Goal: Download file/media

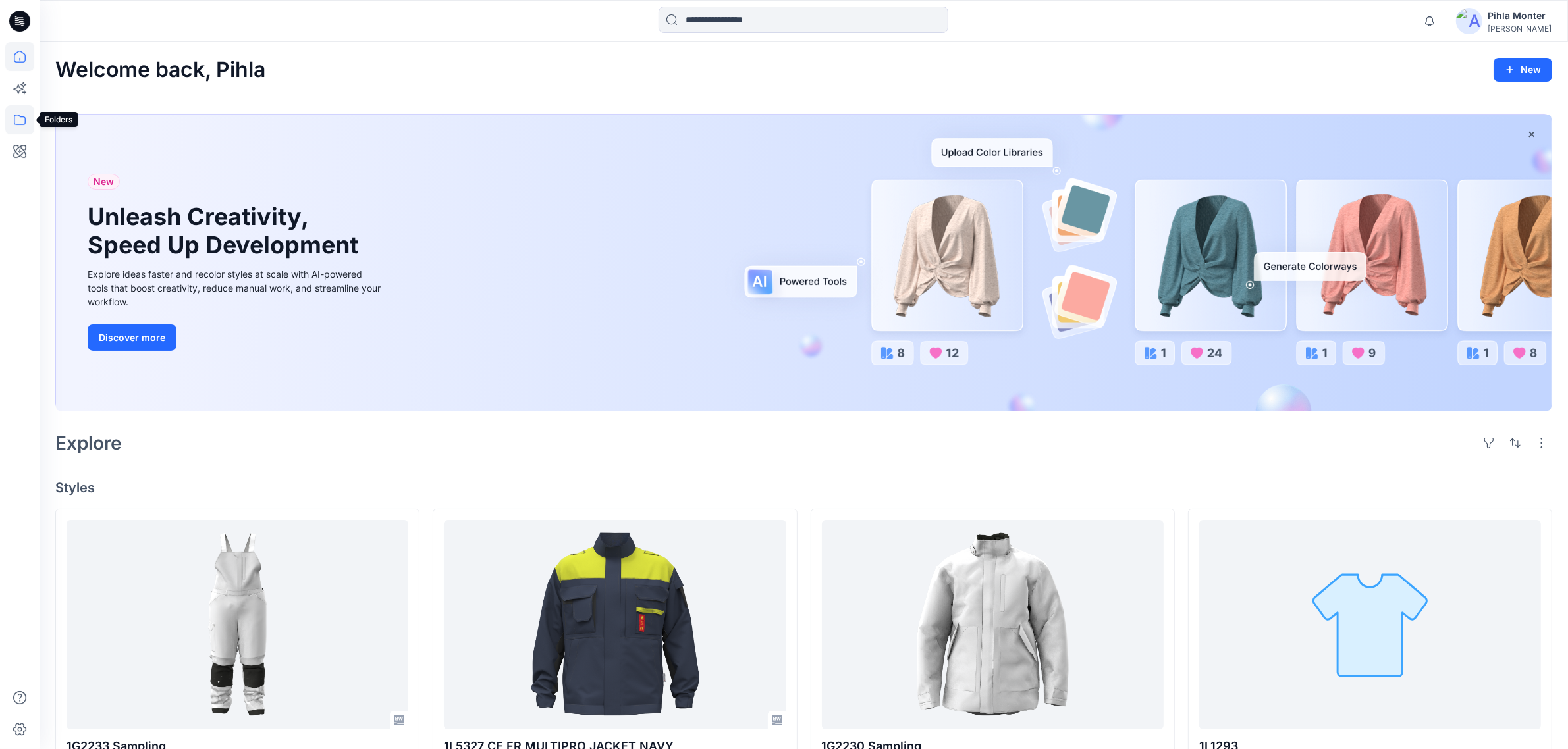
click at [25, 122] on icon at bounding box center [20, 120] width 12 height 10
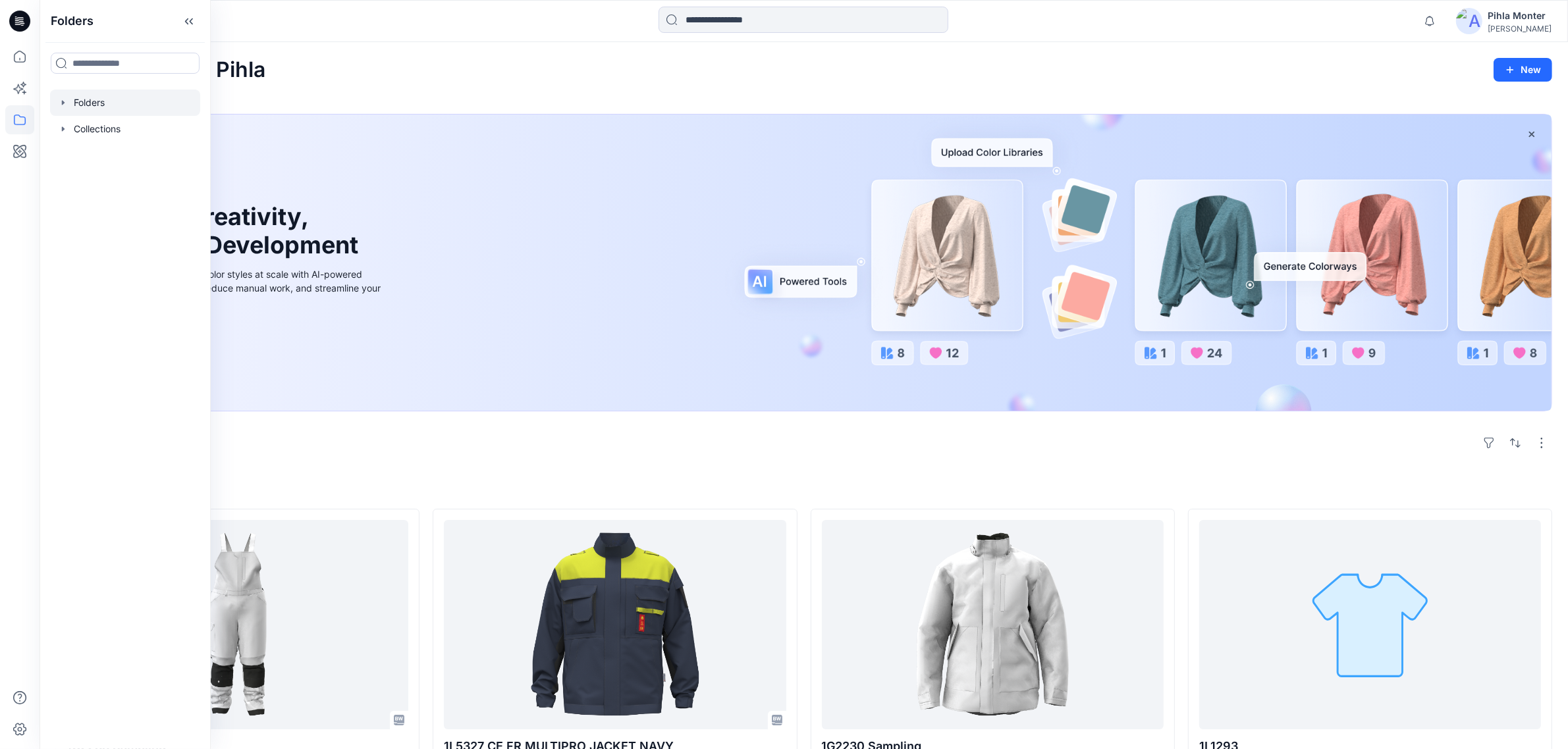
click at [63, 108] on div at bounding box center [125, 103] width 150 height 27
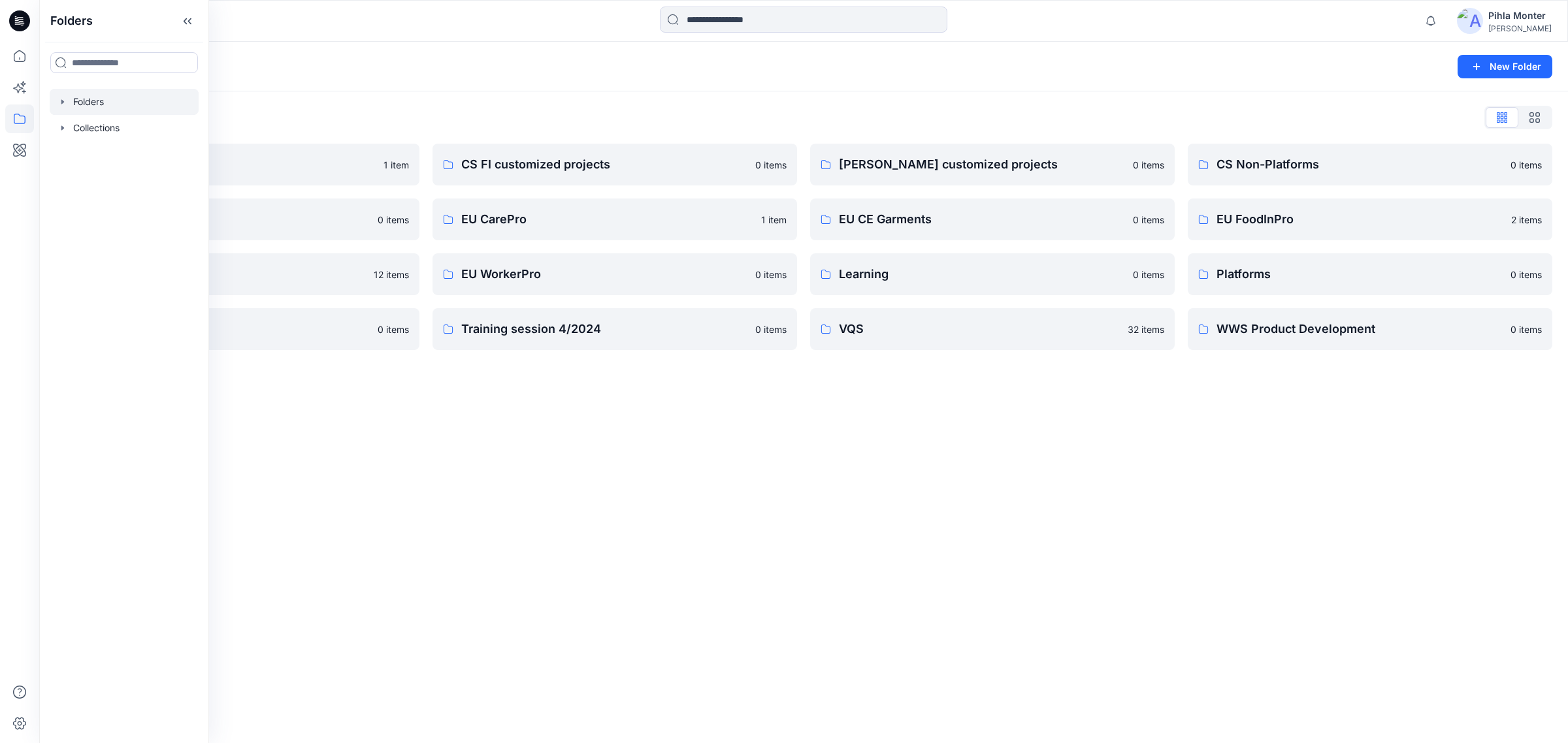
click at [621, 102] on div "Folders List Archive 1 item Digital Assets 0 items EU Knitwear 12 items Platfor…" at bounding box center [804, 228] width 1529 height 274
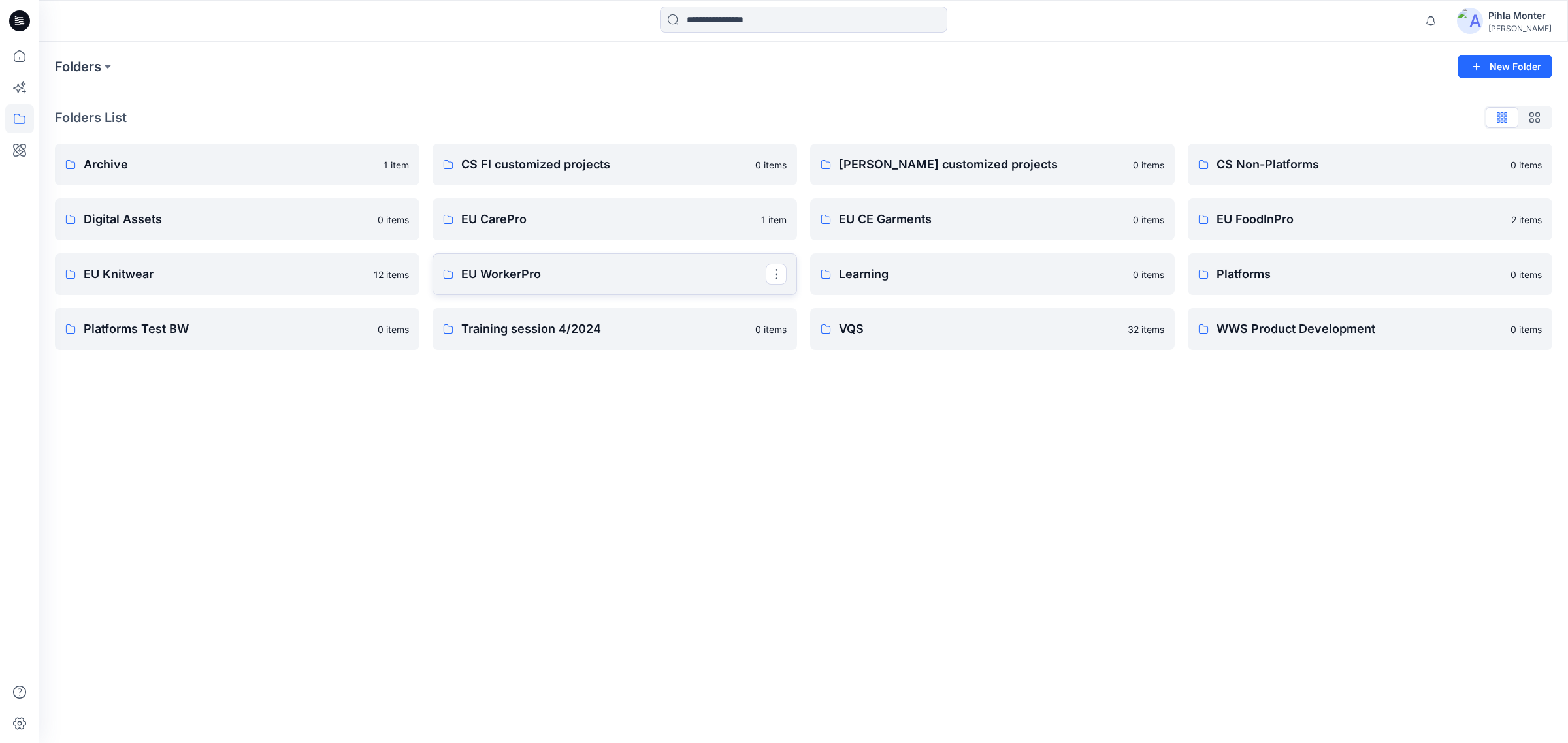
click at [603, 281] on p "EU WorkerPro" at bounding box center [613, 274] width 305 height 18
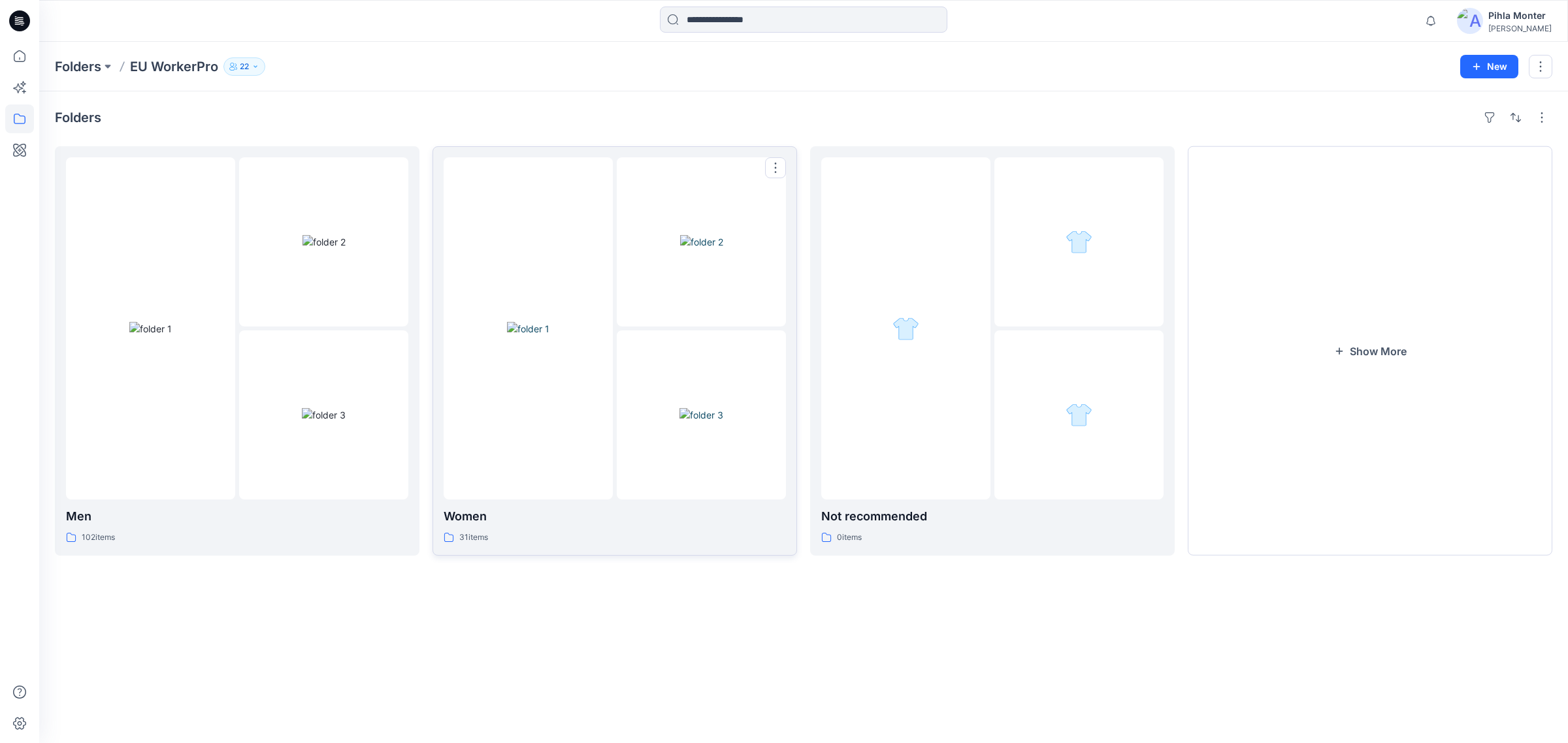
click at [444, 389] on div at bounding box center [529, 328] width 170 height 342
click at [172, 327] on img at bounding box center [151, 329] width 42 height 14
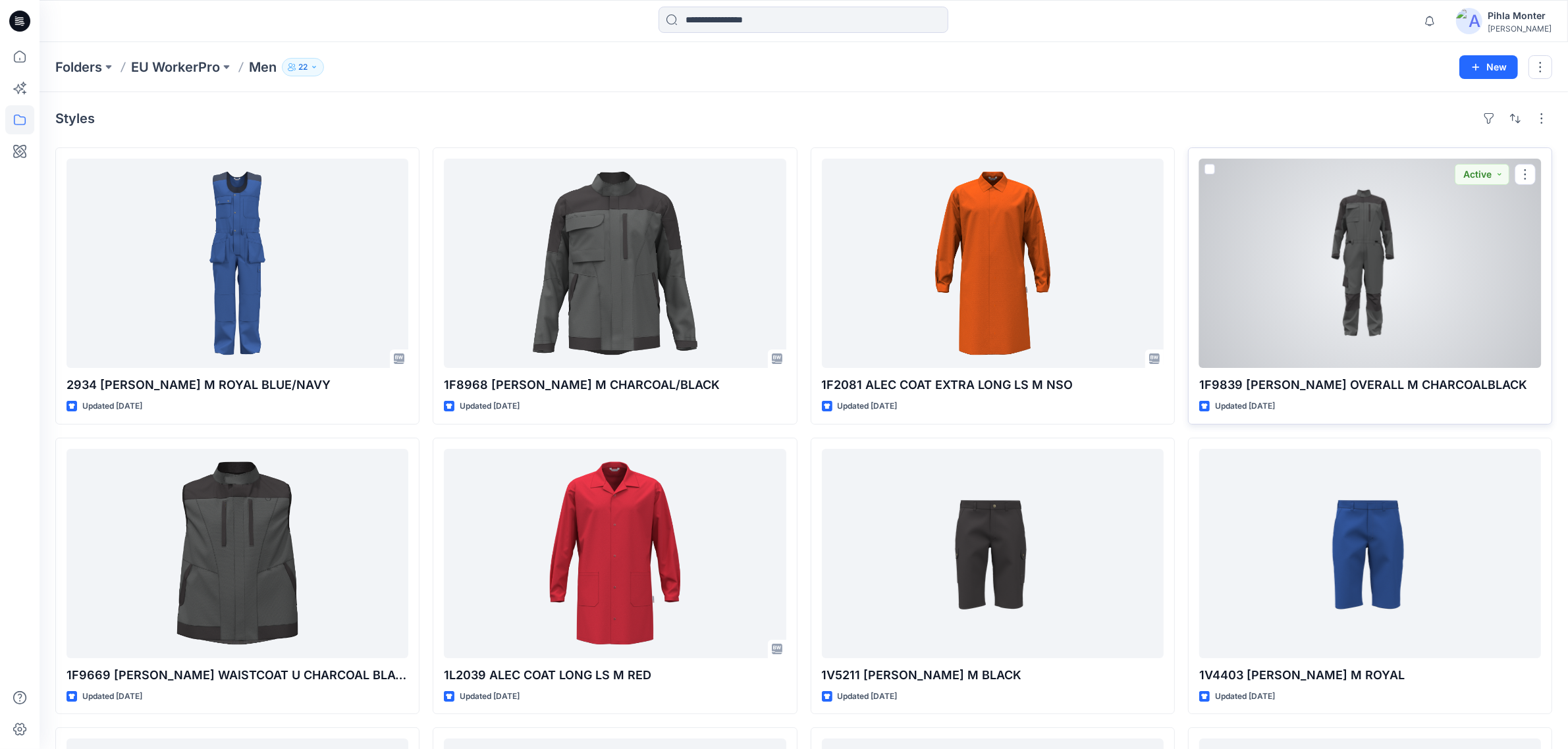
click at [1337, 294] on div at bounding box center [1371, 263] width 342 height 209
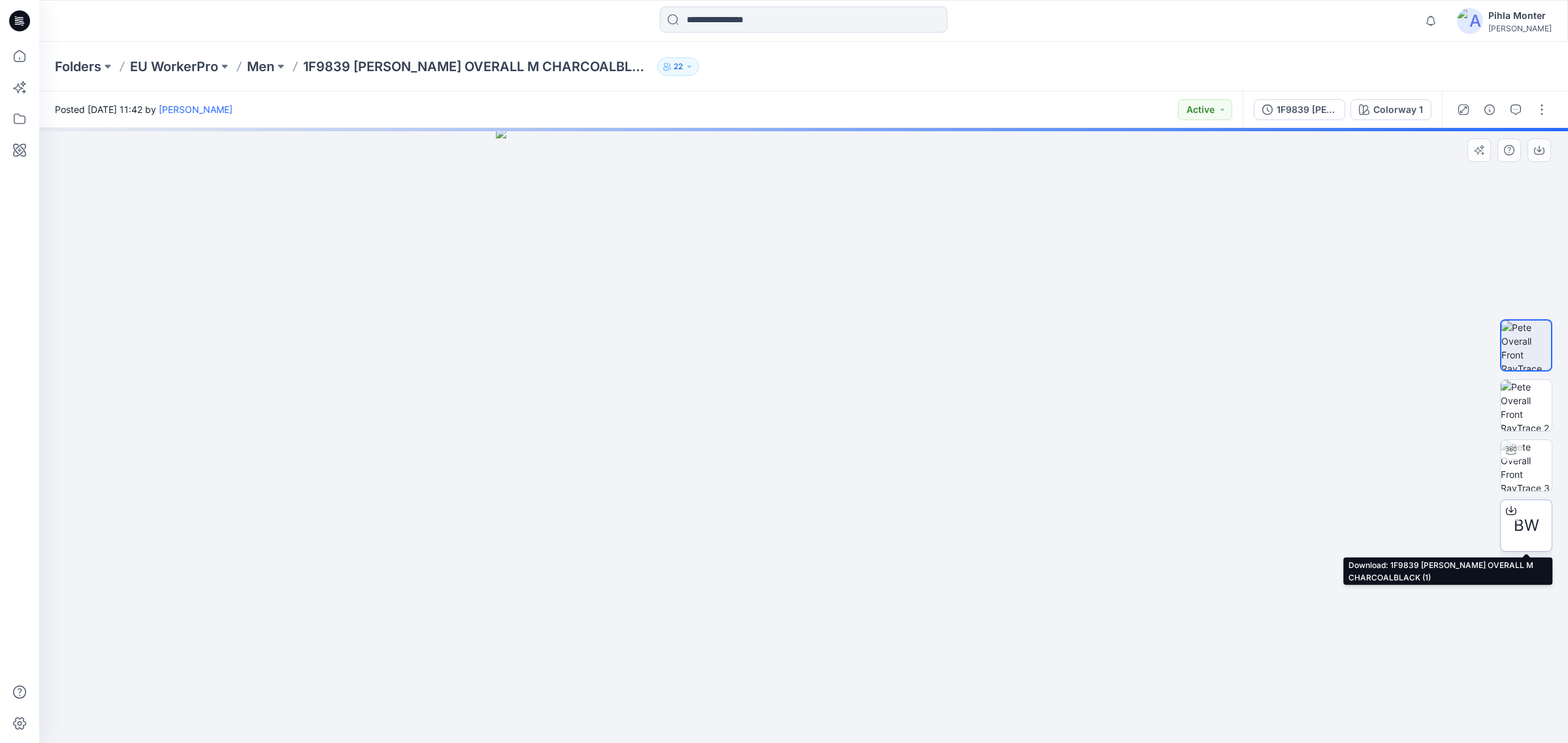
click at [1512, 508] on icon at bounding box center [1512, 511] width 10 height 10
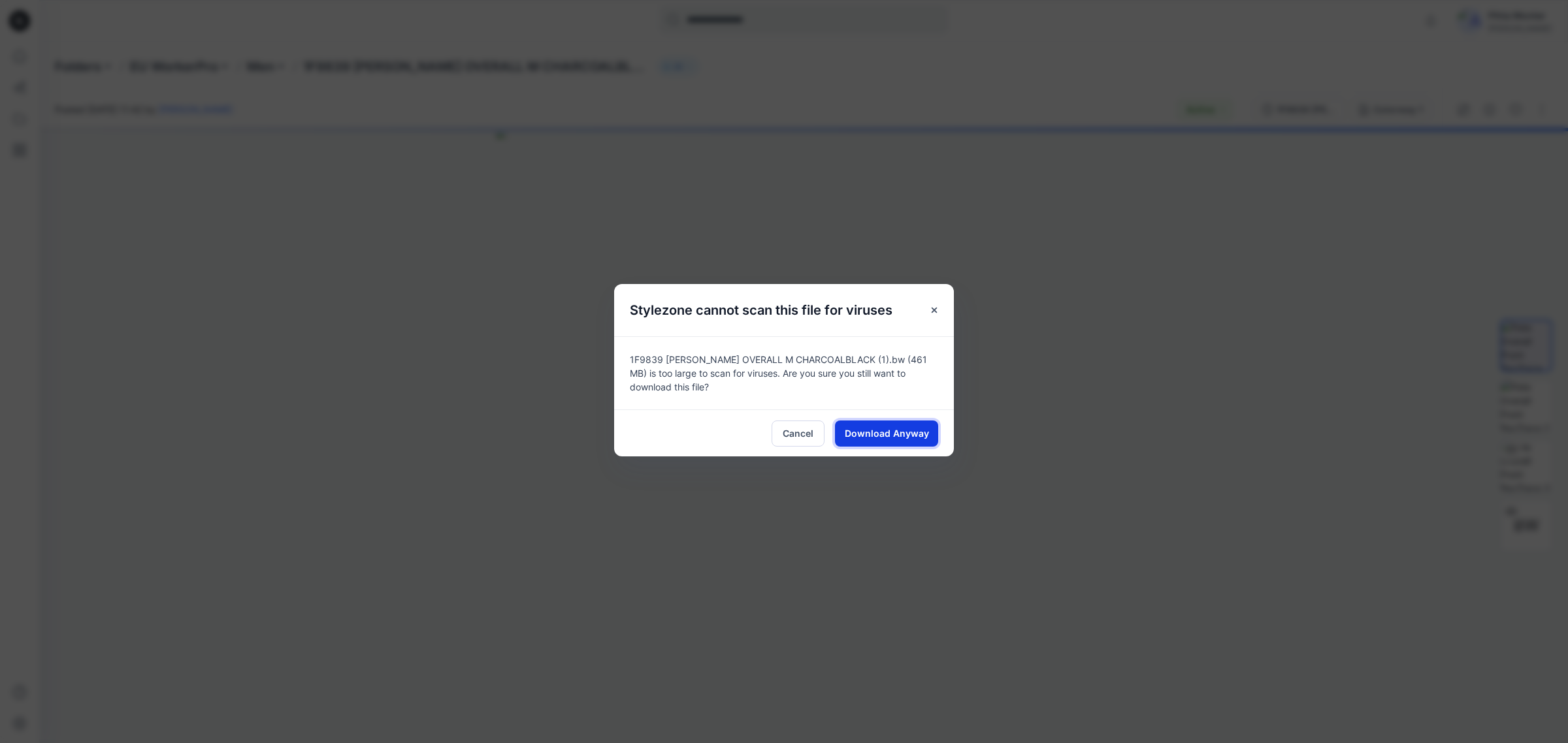
click at [920, 436] on span "Download Anyway" at bounding box center [887, 433] width 84 height 14
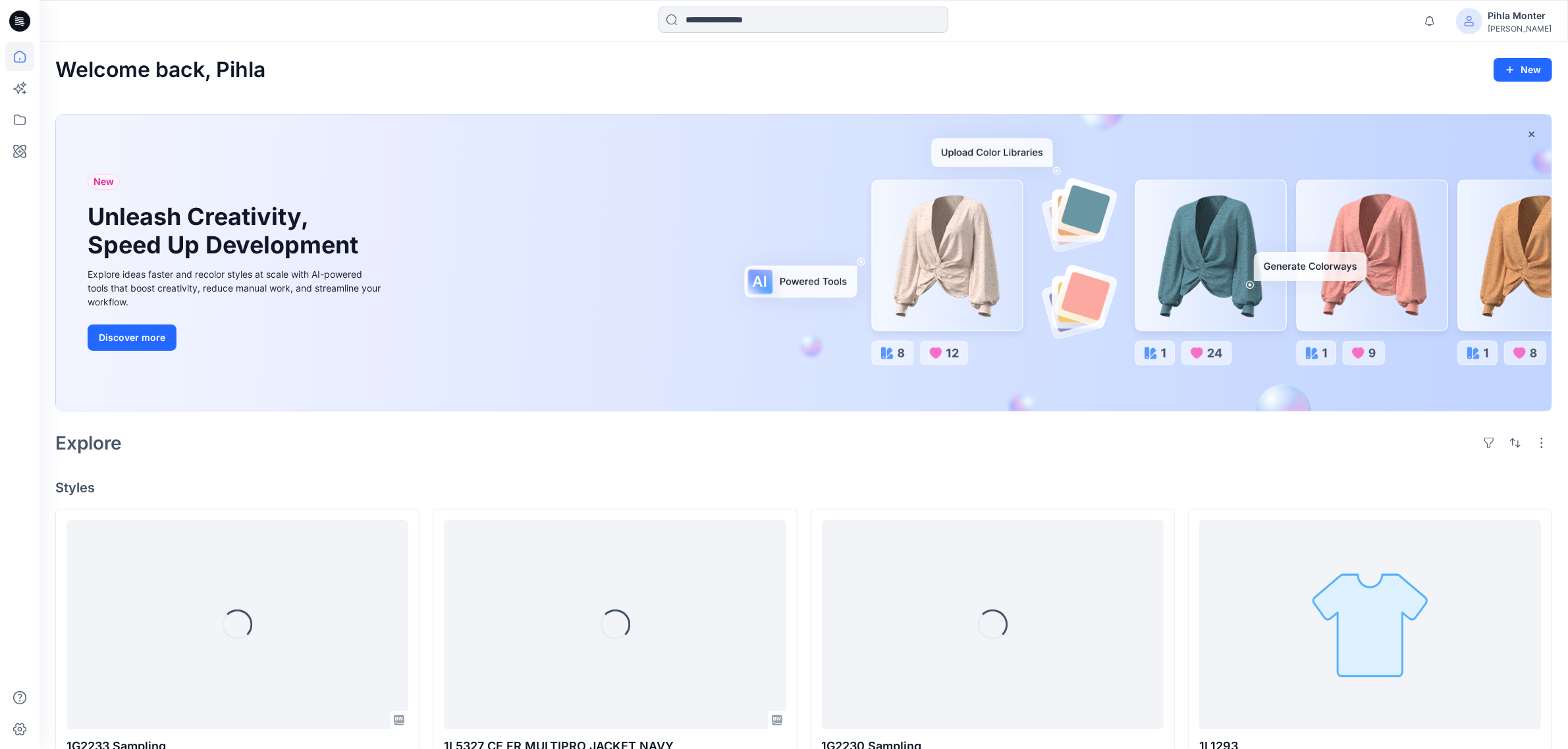
click at [717, 16] on input at bounding box center [803, 20] width 290 height 27
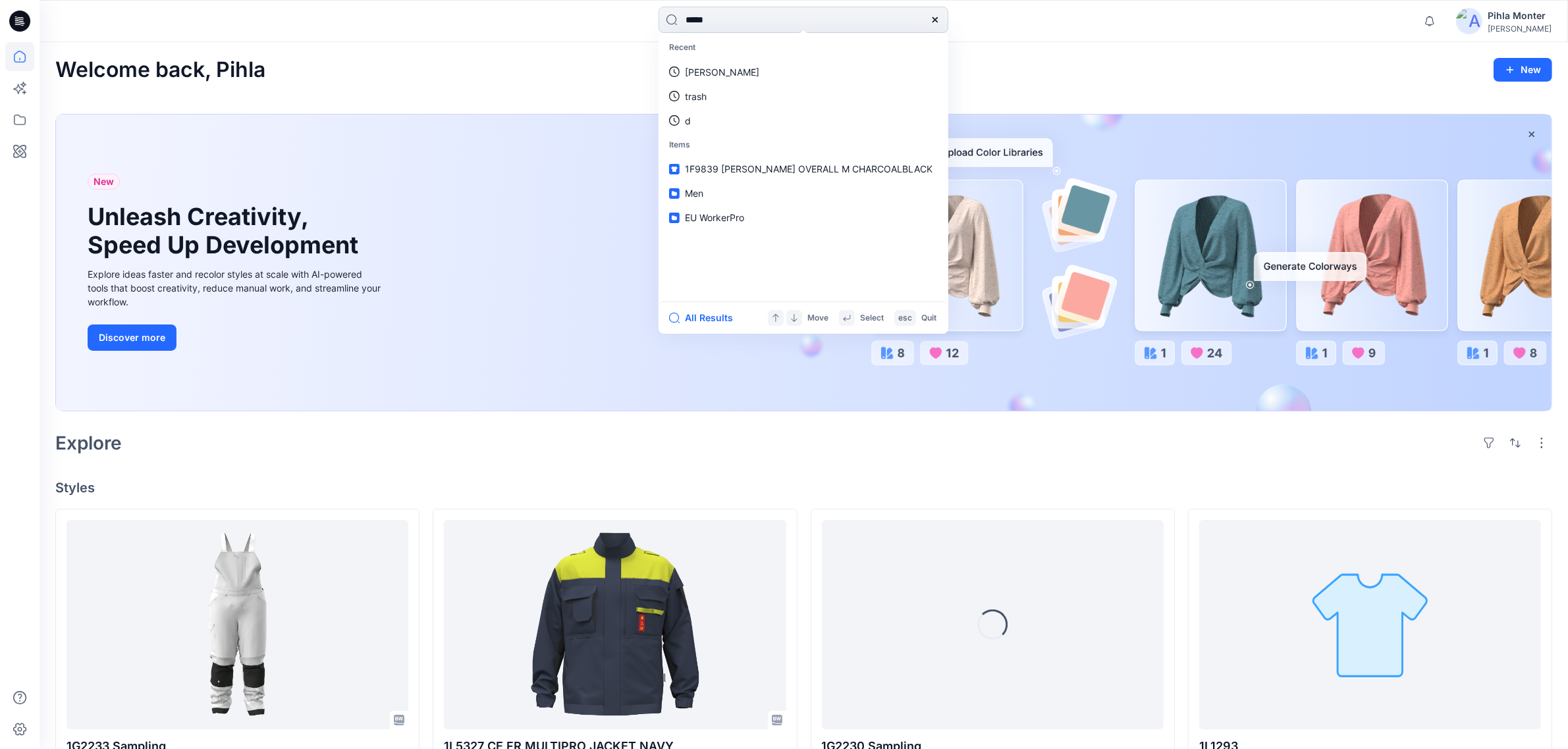
type input "******"
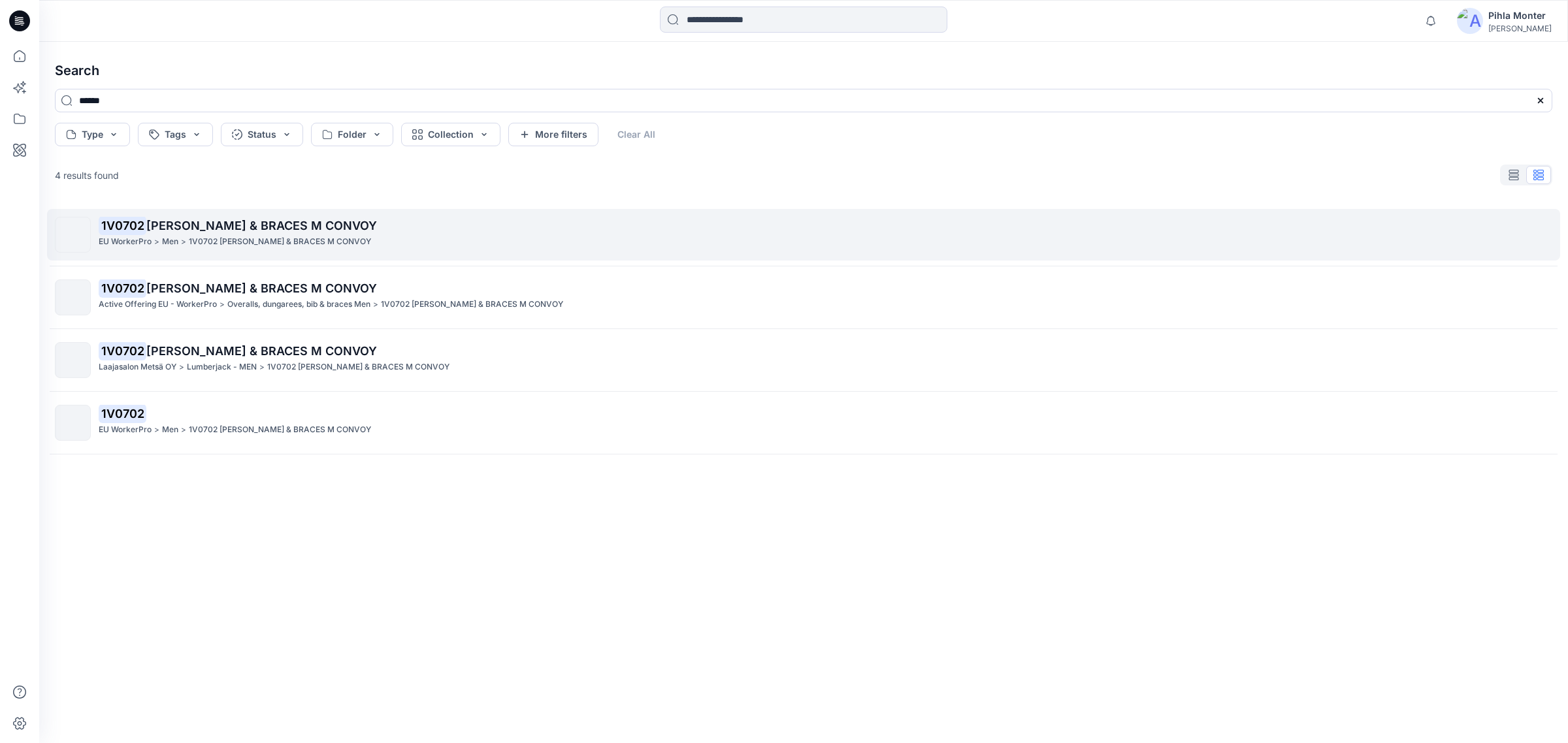
click at [202, 239] on p "1V0702 KARI BIB & BRACES M CONVOY" at bounding box center [279, 242] width 182 height 14
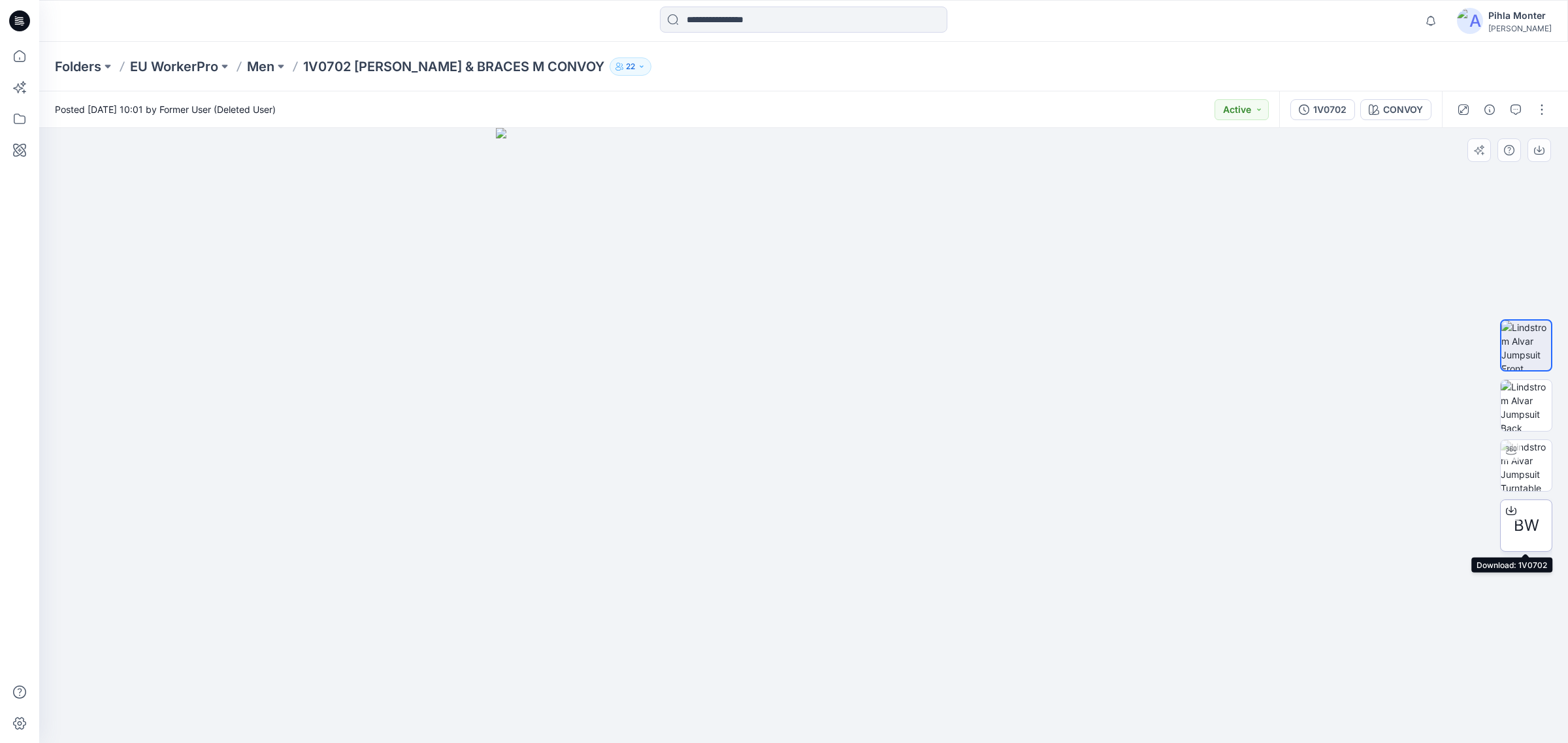
click at [1512, 509] on icon at bounding box center [1511, 509] width 5 height 7
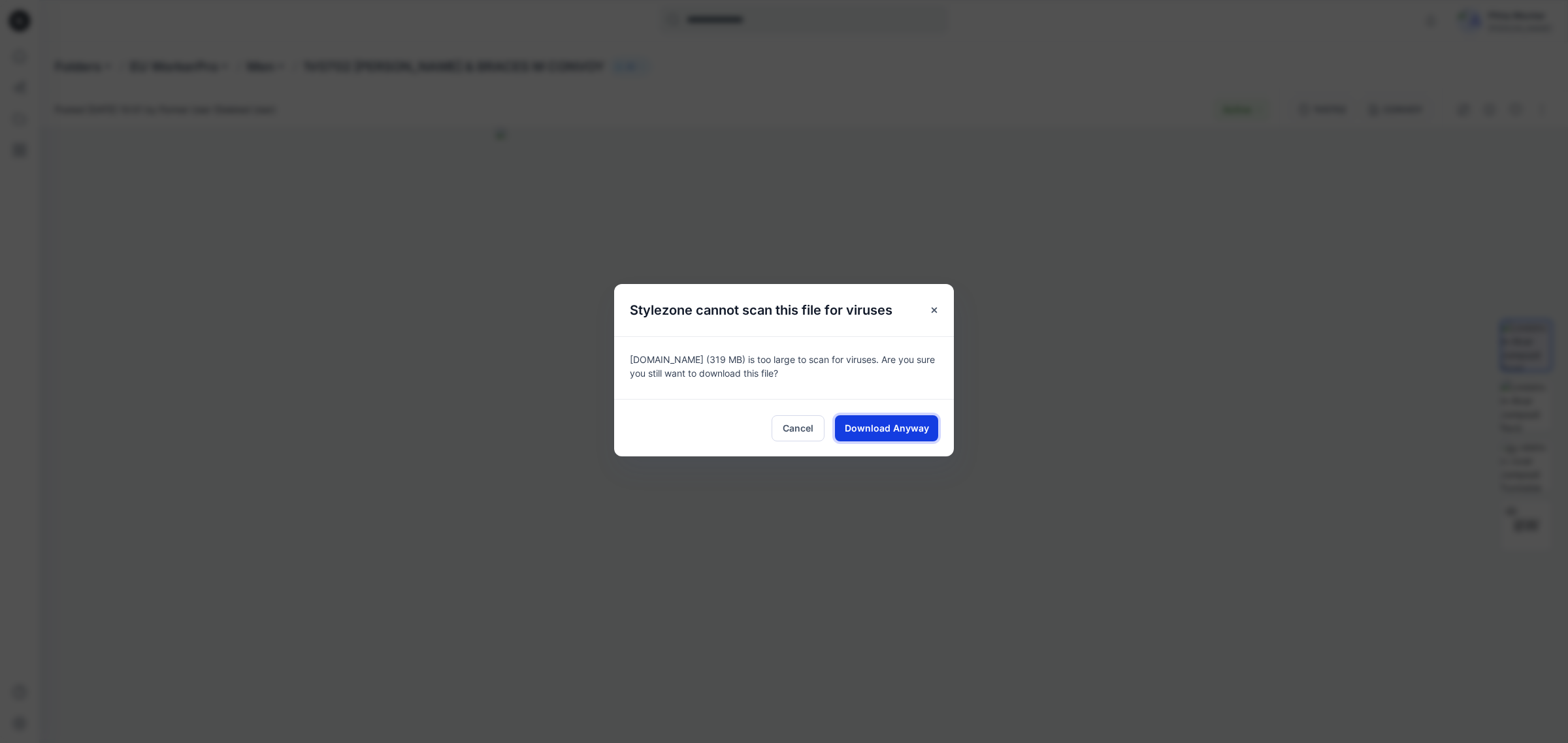
click at [857, 432] on span "Download Anyway" at bounding box center [887, 428] width 84 height 14
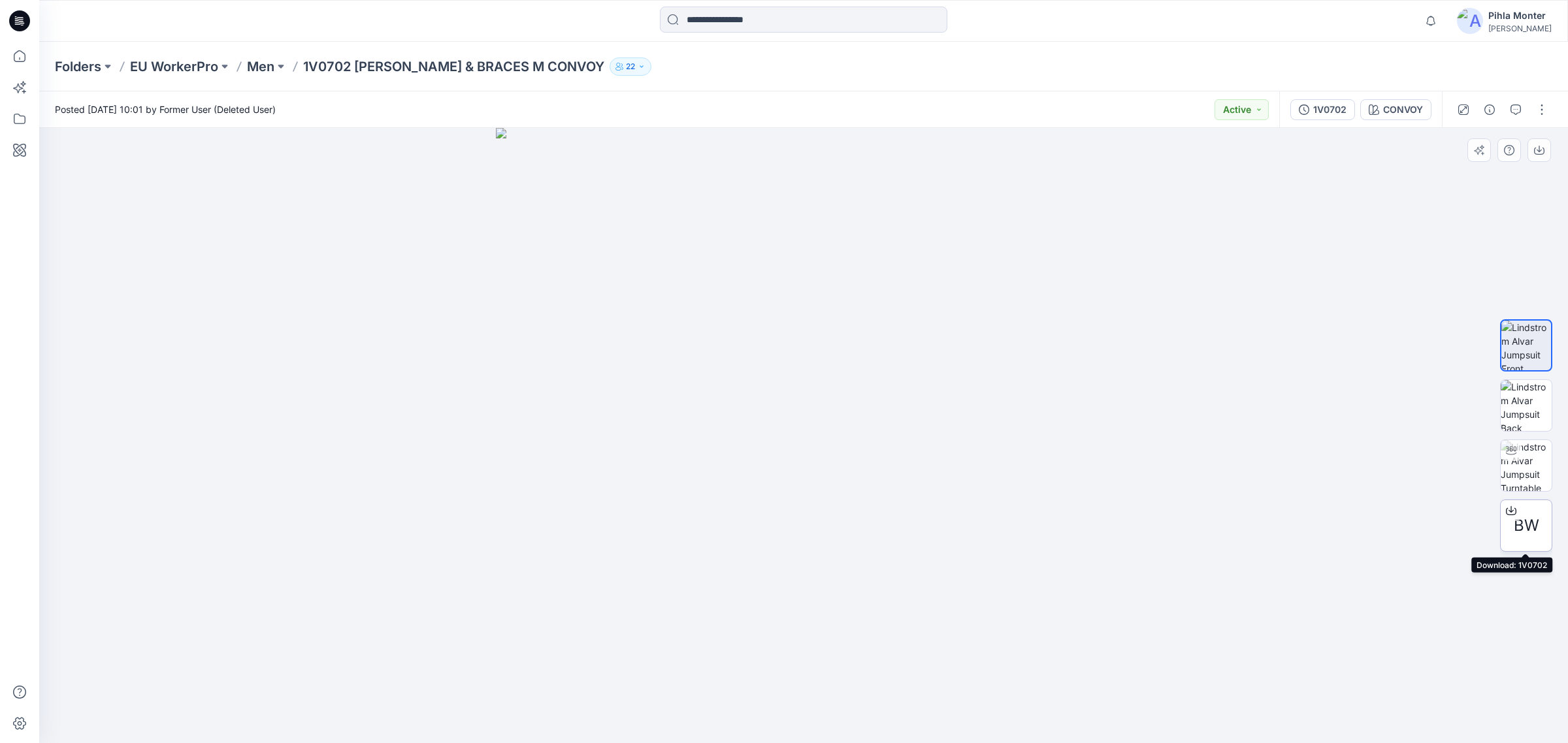
click at [1513, 506] on icon at bounding box center [1512, 511] width 10 height 10
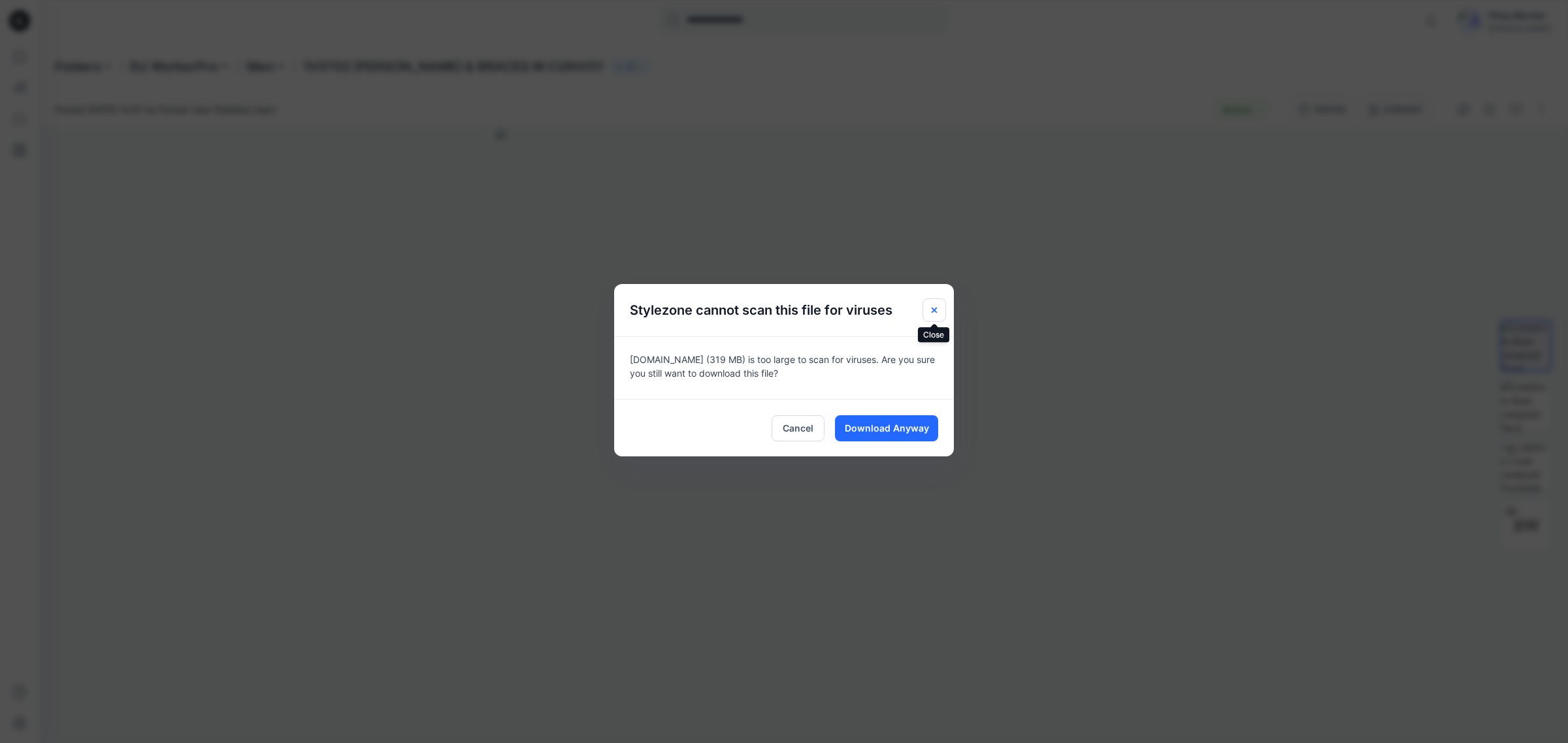
click at [931, 315] on icon "Close" at bounding box center [934, 310] width 10 height 10
